Goal: Transaction & Acquisition: Obtain resource

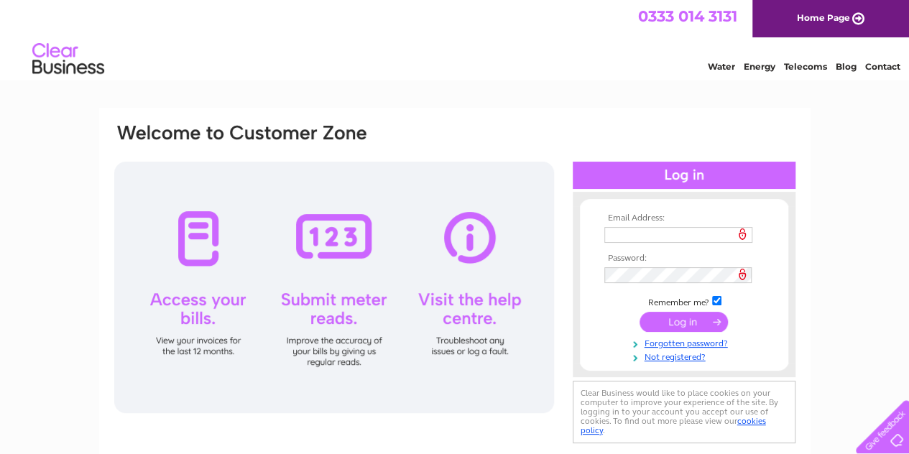
click at [611, 240] on input "text" at bounding box center [678, 235] width 148 height 16
type input "dhami04@yahoo.co.uk"
click at [713, 305] on input "checkbox" at bounding box center [716, 300] width 9 height 9
checkbox input "false"
click at [705, 318] on input "submit" at bounding box center [683, 322] width 88 height 20
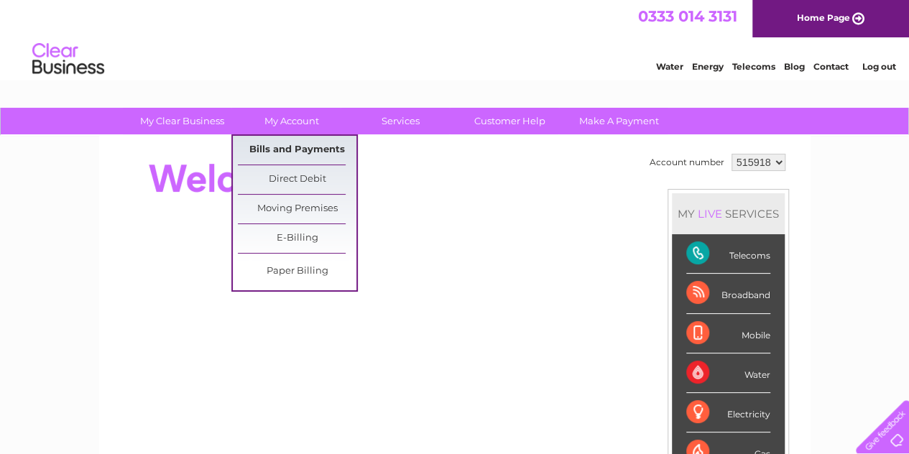
click at [287, 144] on link "Bills and Payments" at bounding box center [297, 150] width 119 height 29
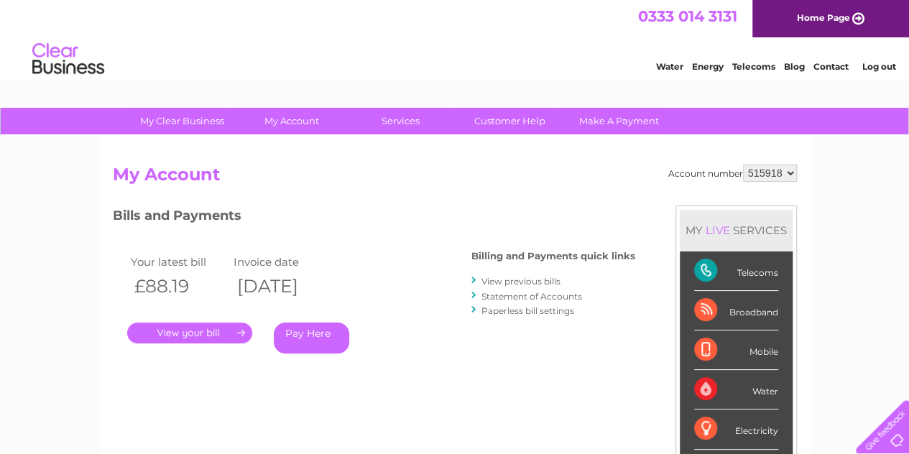
click at [507, 277] on link "View previous bills" at bounding box center [520, 281] width 79 height 11
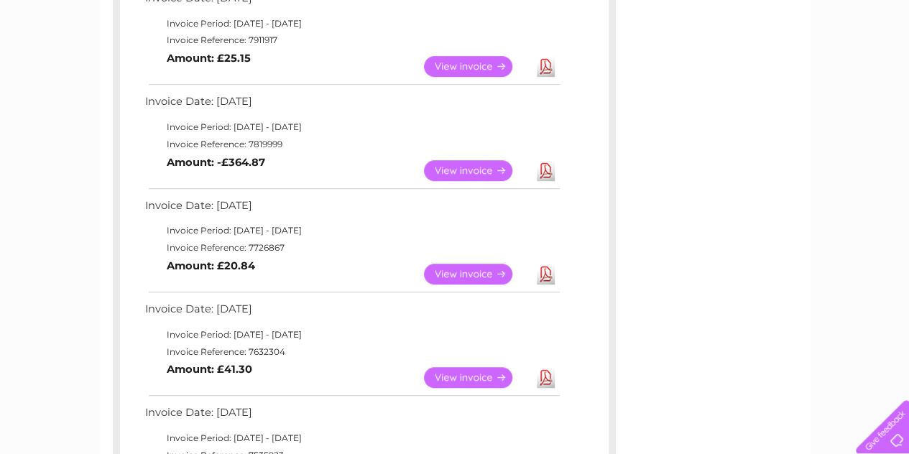
scroll to position [386, 0]
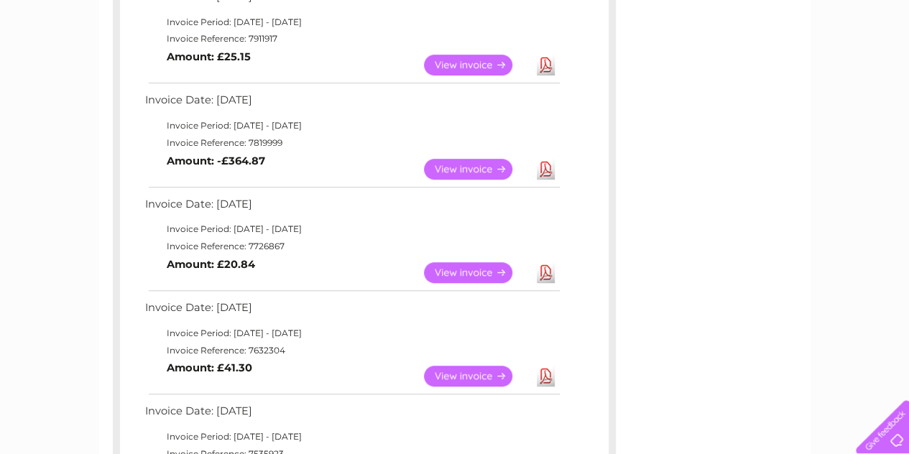
click at [547, 271] on link "Download" at bounding box center [546, 272] width 18 height 21
click at [547, 371] on link "Download" at bounding box center [546, 376] width 18 height 21
click at [552, 170] on link "Download" at bounding box center [546, 169] width 18 height 21
click at [546, 63] on link "Download" at bounding box center [546, 65] width 18 height 21
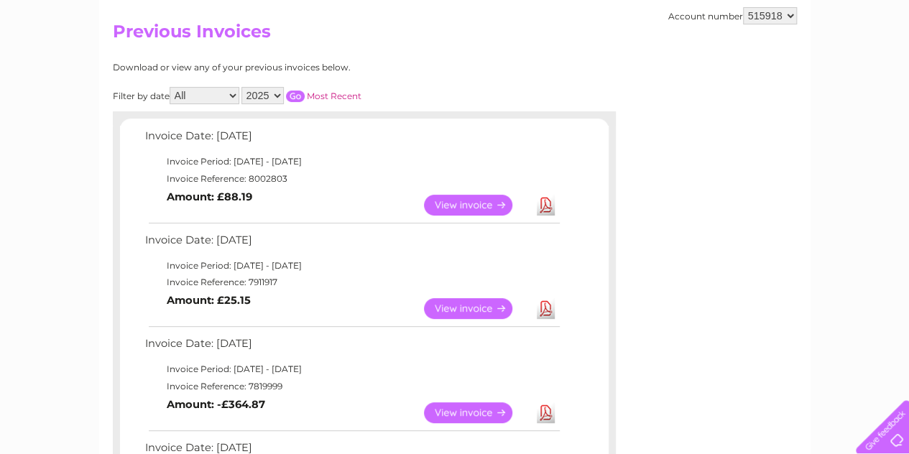
scroll to position [141, 0]
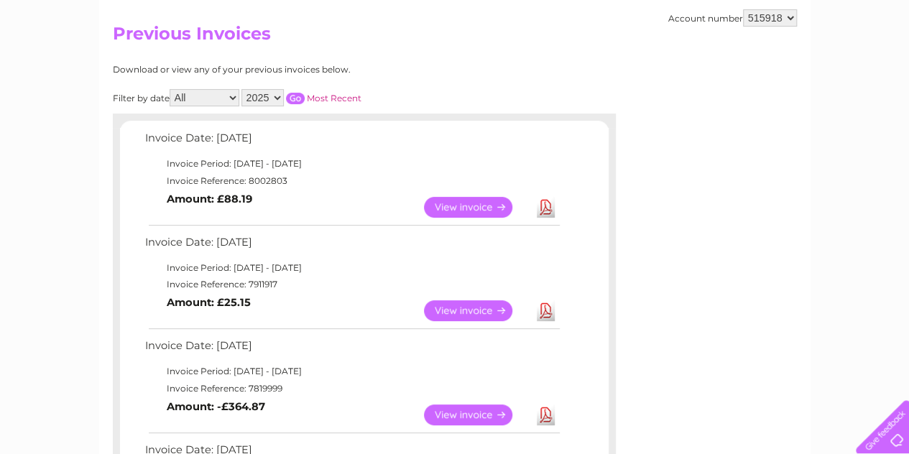
click at [544, 204] on link "Download" at bounding box center [546, 207] width 18 height 21
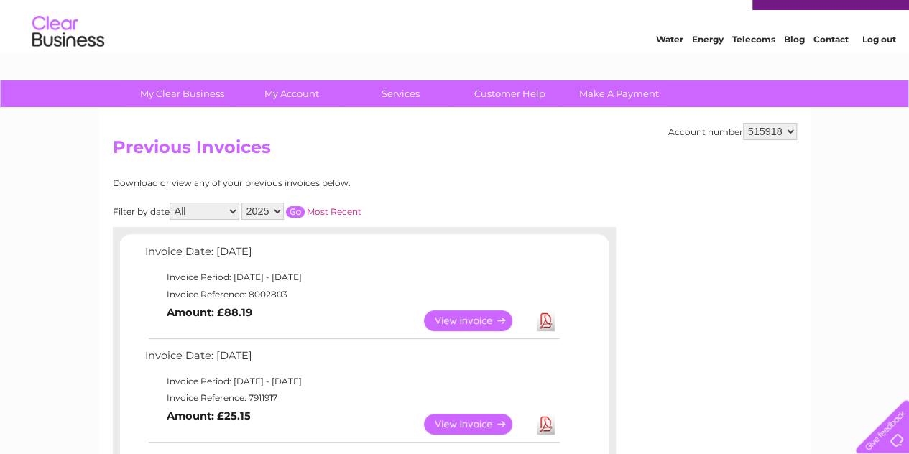
scroll to position [0, 0]
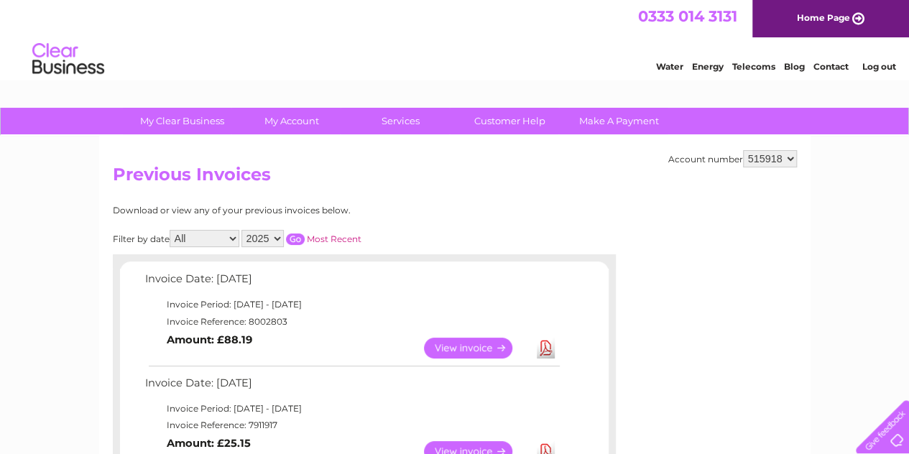
click at [873, 65] on link "Log out" at bounding box center [878, 66] width 34 height 11
